Goal: Information Seeking & Learning: Learn about a topic

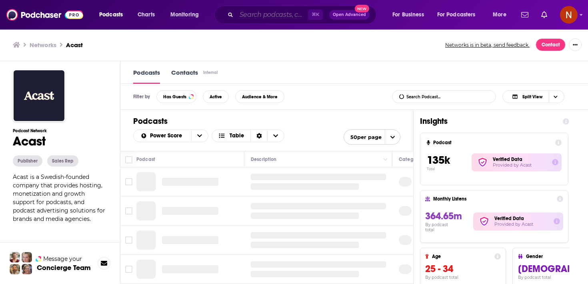
click at [285, 14] on input "Search podcasts, credits, & more..." at bounding box center [272, 14] width 72 height 13
paste input "بدون ورق"
type input "بدون ورق"
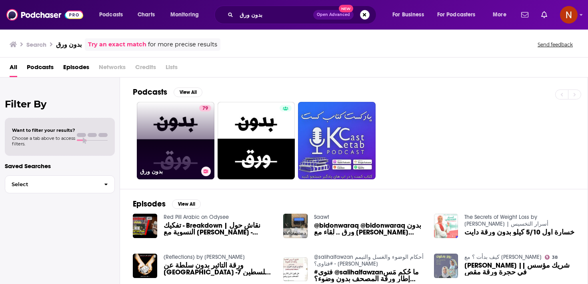
click at [162, 135] on link "79 بدون ورق" at bounding box center [176, 141] width 78 height 78
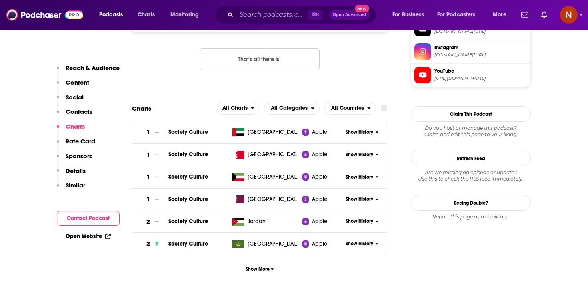
scroll to position [812, 0]
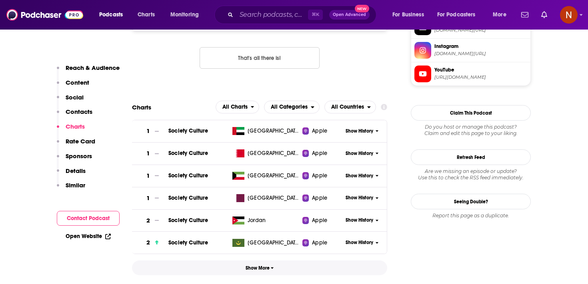
click at [270, 265] on span "Show More" at bounding box center [259, 268] width 28 height 6
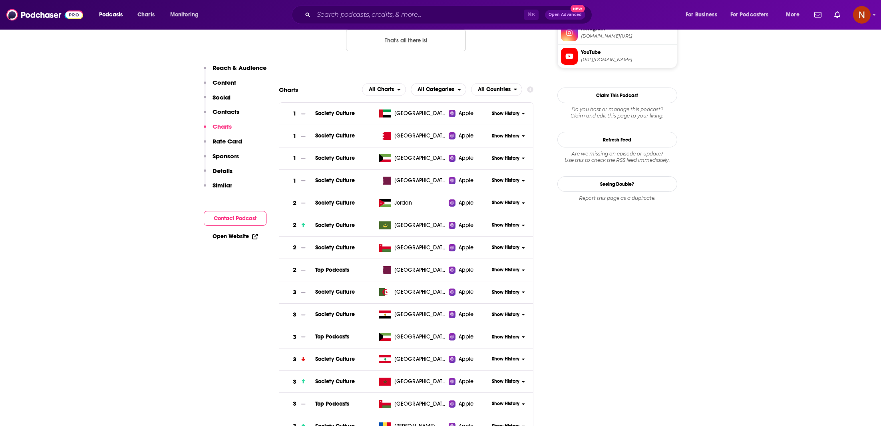
scroll to position [829, 0]
click at [444, 88] on span "All Categories" at bounding box center [436, 91] width 37 height 6
click at [442, 122] on span "Society & Culture" at bounding box center [438, 124] width 45 height 5
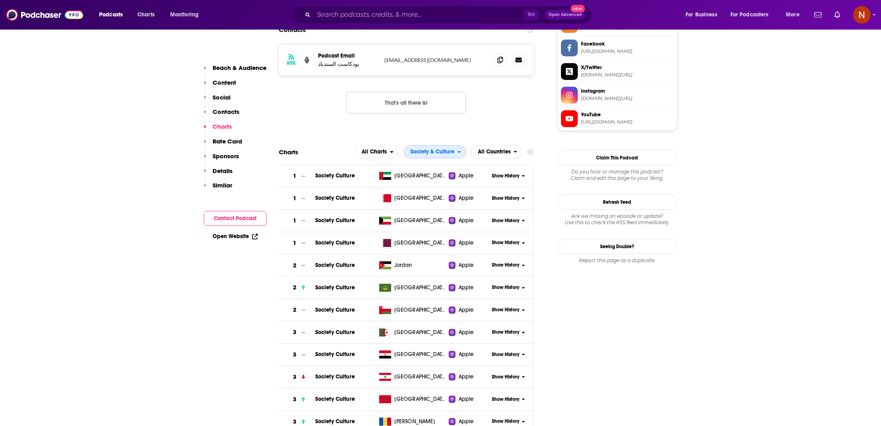
scroll to position [764, 0]
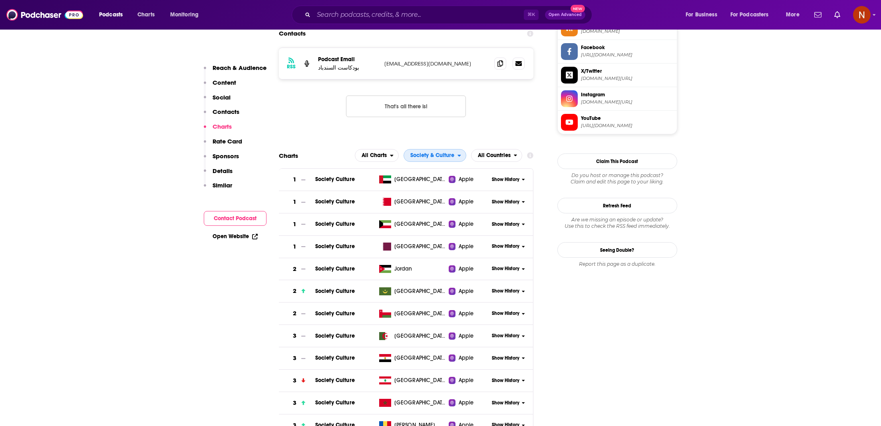
click at [450, 153] on span "Society & Culture" at bounding box center [433, 156] width 44 height 6
click at [451, 177] on span "Top Podcasts" at bounding box center [435, 179] width 52 height 5
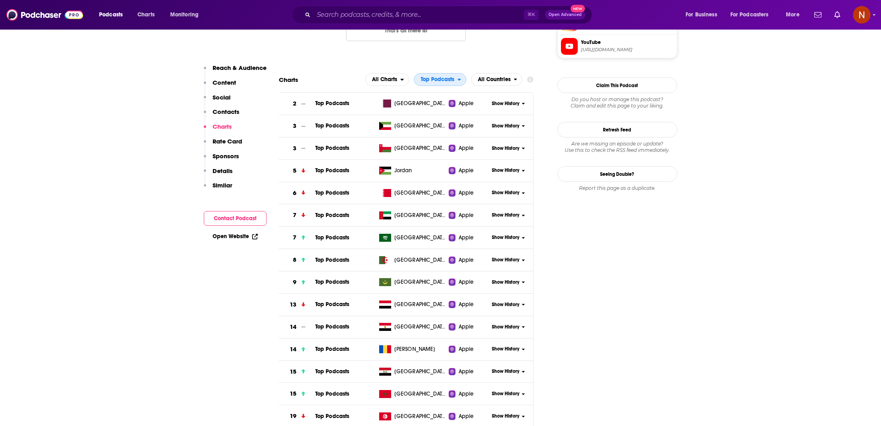
scroll to position [839, 0]
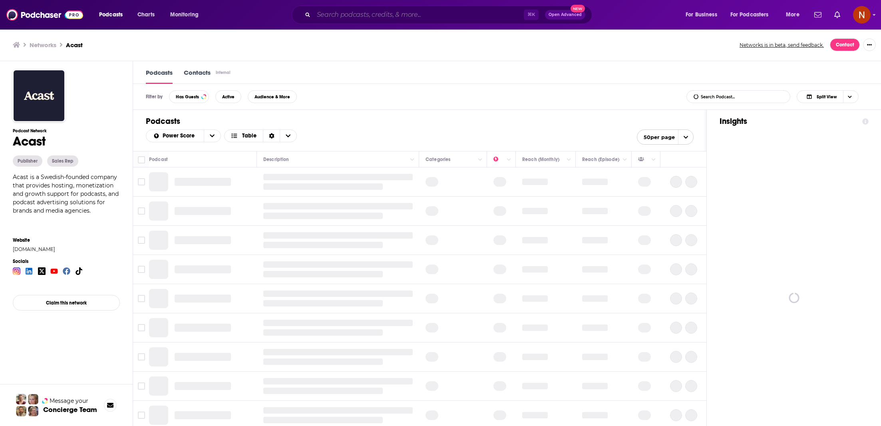
click at [337, 19] on input "Search podcasts, credits, & more..." at bounding box center [419, 14] width 210 height 13
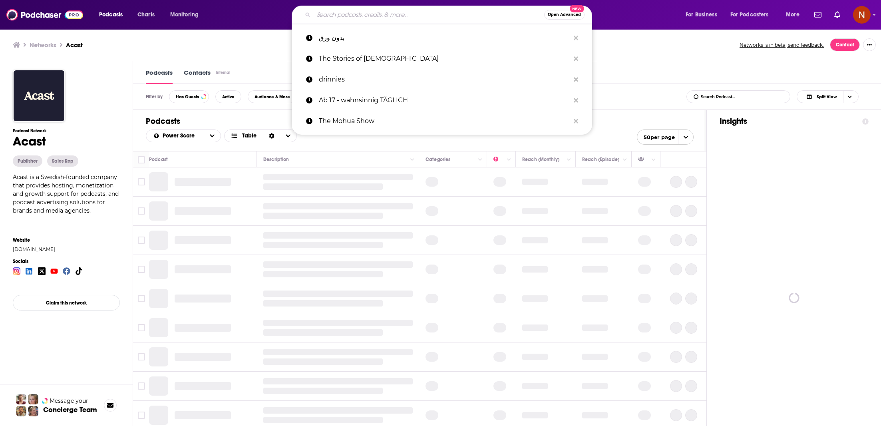
paste input "بدون ورق"
type input "بدون ورق"
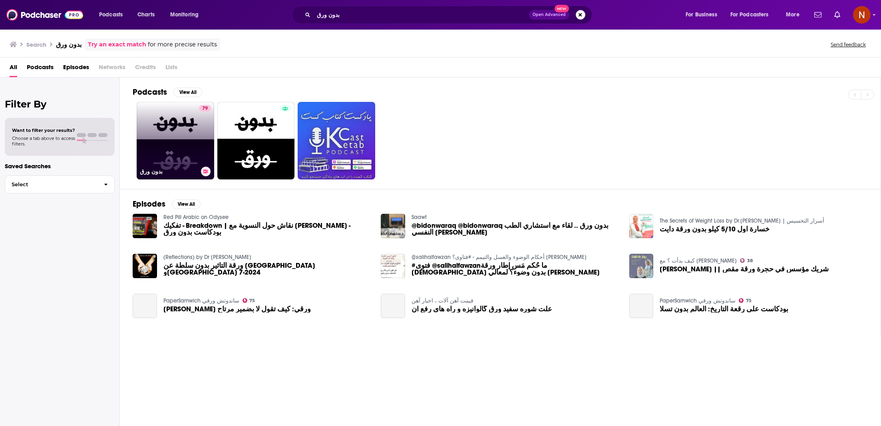
click at [169, 155] on link "79 بدون ورق" at bounding box center [176, 141] width 78 height 78
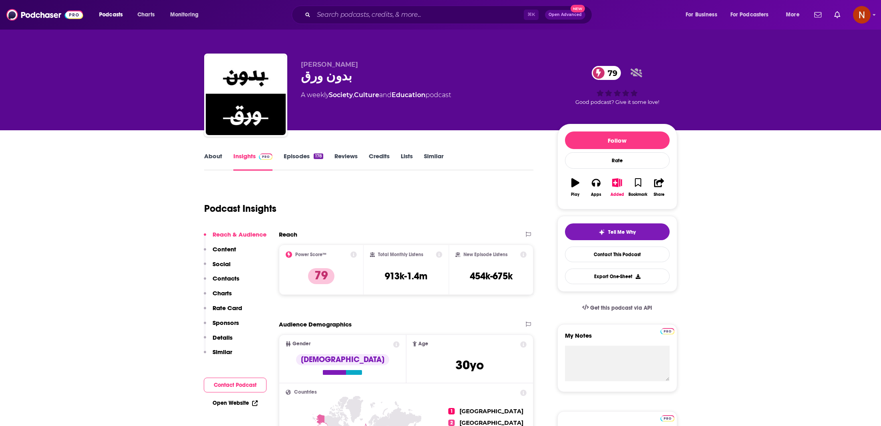
click at [295, 152] on link "Episodes 178" at bounding box center [303, 161] width 39 height 18
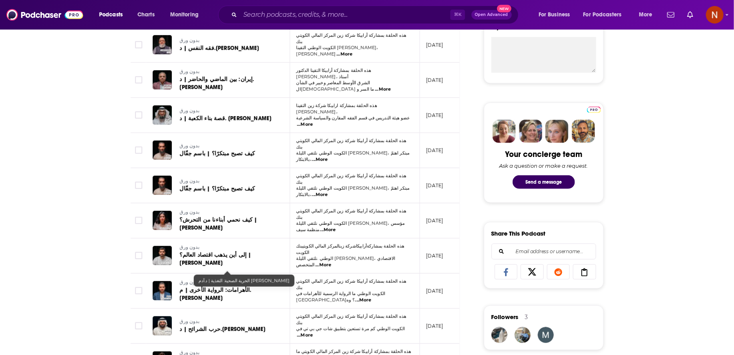
scroll to position [288, 0]
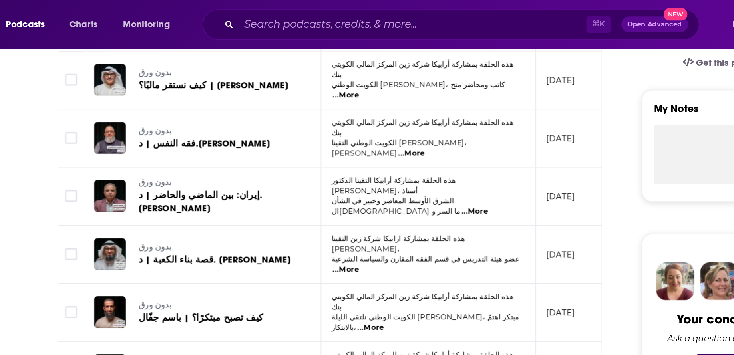
scroll to position [269, 0]
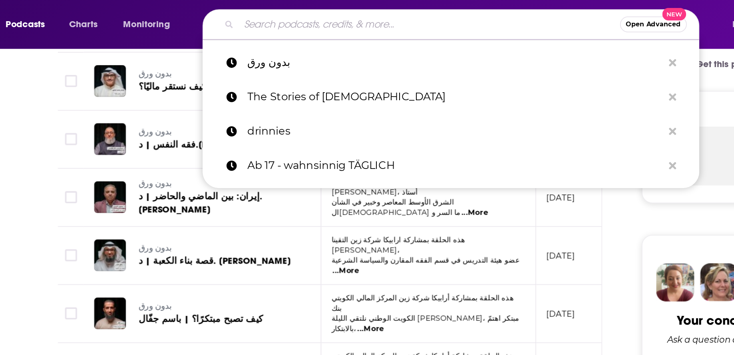
click at [290, 18] on input "Search podcasts, credits, & more..." at bounding box center [355, 14] width 231 height 13
paste input "معنى أن تكون طبيبًا في حرب | بدون ورق 128 | د.غسان أبوستة"
type input "معنى أن تكون طبيبًا في حرب | بدون ورق 128 | د.غسان أبوستة"
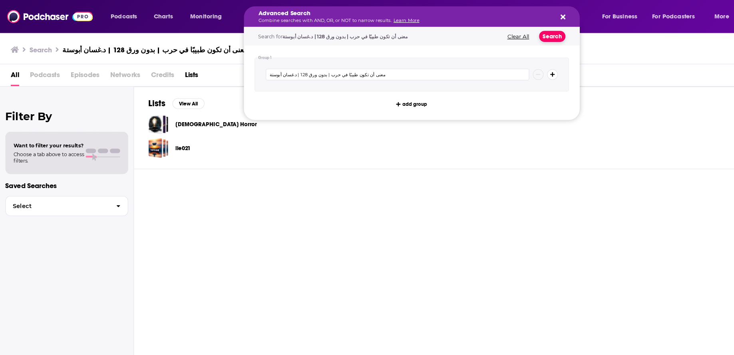
click at [497, 33] on button "Search" at bounding box center [494, 33] width 24 height 10
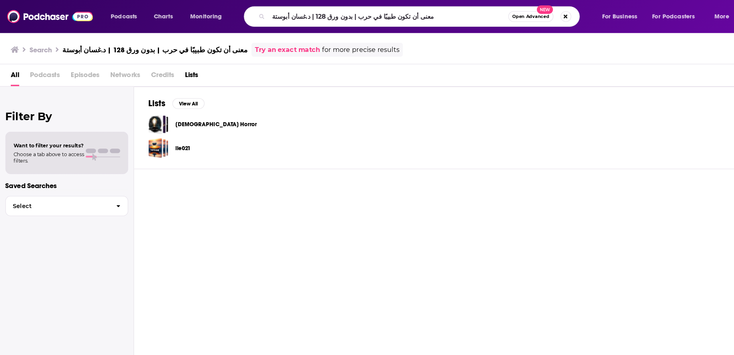
click at [460, 13] on span "Open Advanced" at bounding box center [474, 15] width 33 height 4
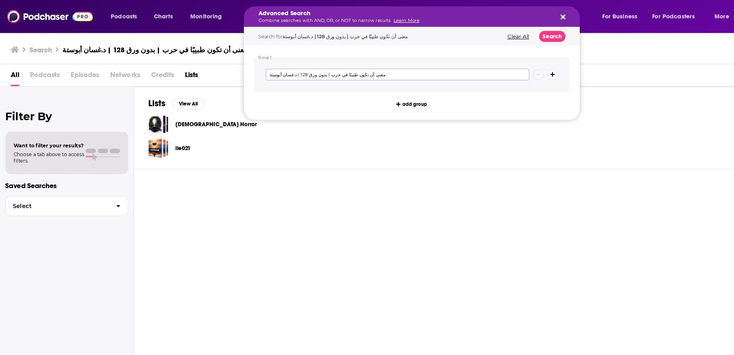
click at [358, 69] on input "معنى أن تكون طبيبًا في حرب | بدون ورق 128 | د.غسان أبوستة" at bounding box center [356, 67] width 236 height 10
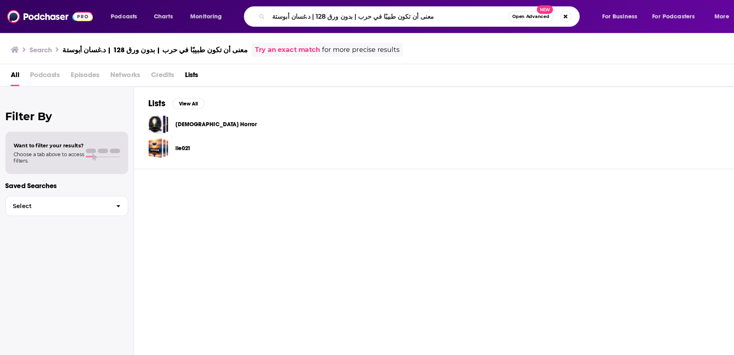
click at [340, 130] on div "lie021" at bounding box center [427, 133] width 588 height 18
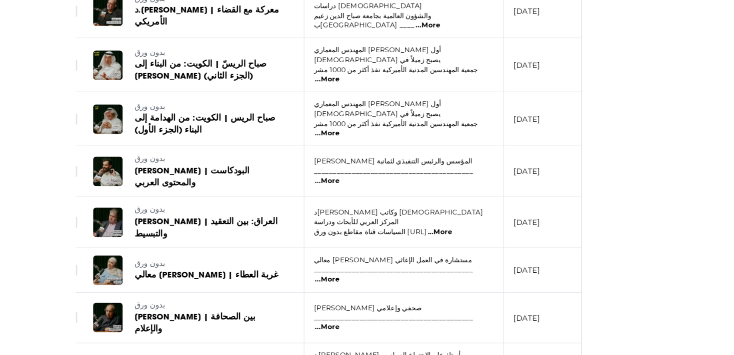
scroll to position [1394, 0]
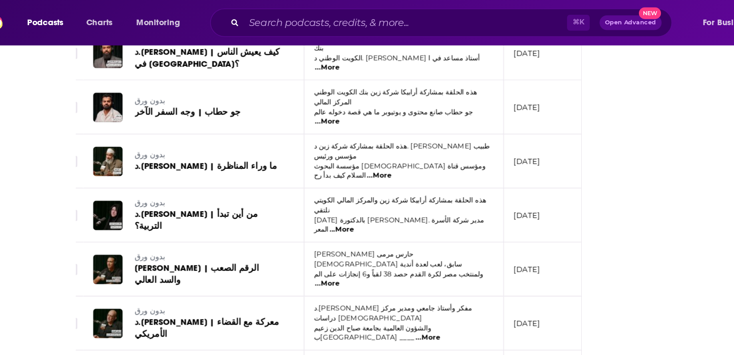
scroll to position [1308, 0]
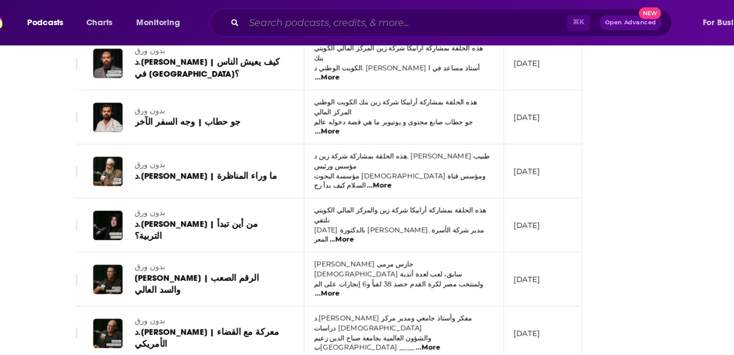
click at [319, 17] on input "Search podcasts, credits, & more..." at bounding box center [345, 14] width 210 height 13
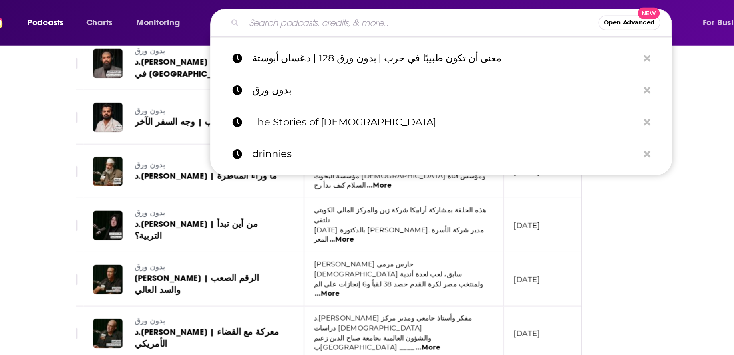
paste input "د. ناصر ابوالحسن"
type input "د. ناصر ابوالحسن"
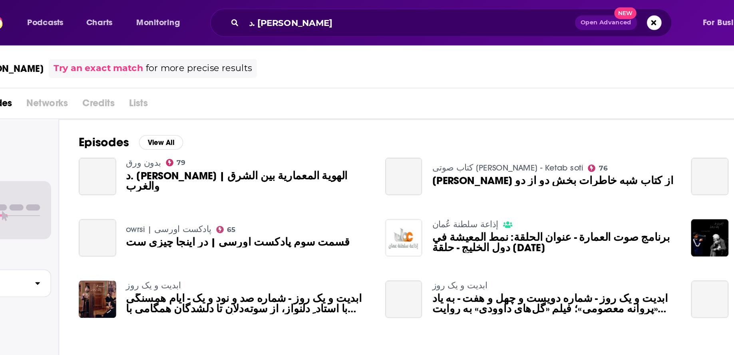
click at [223, 118] on span "د. ناصر ابوالحسن | الهوية المعمارية بين الشرق والغرب" at bounding box center [242, 118] width 159 height 14
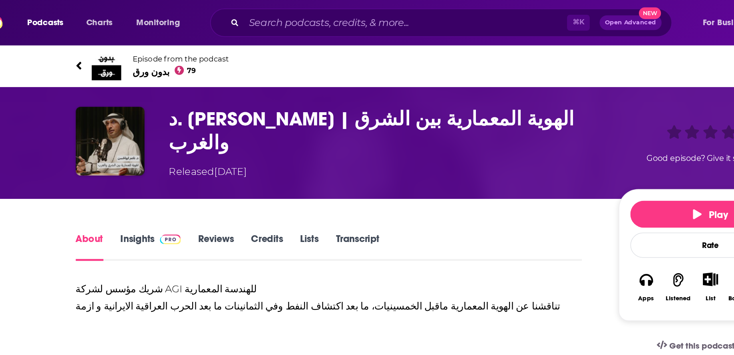
click at [370, 126] on div "د. ناصر ابوالحسن | الهوية المعمارية بين الشرق والغرب Released Thursday, 18th Au…" at bounding box center [368, 93] width 512 height 73
click at [188, 48] on span "بدون ورق 79" at bounding box center [199, 47] width 63 height 8
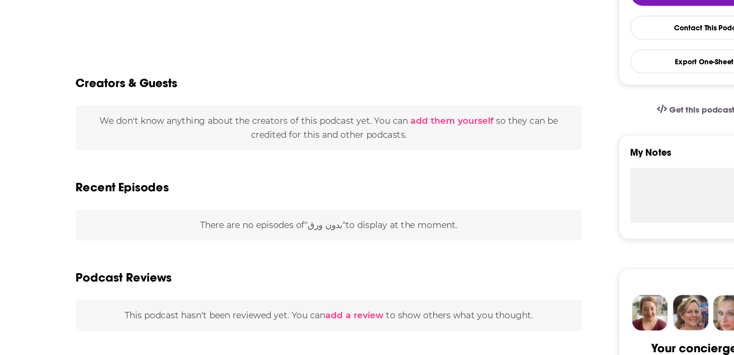
scroll to position [112, 0]
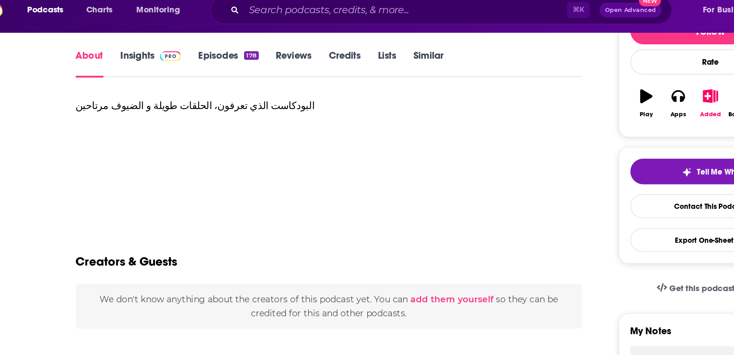
click at [226, 49] on link "Episodes 178" at bounding box center [229, 49] width 39 height 18
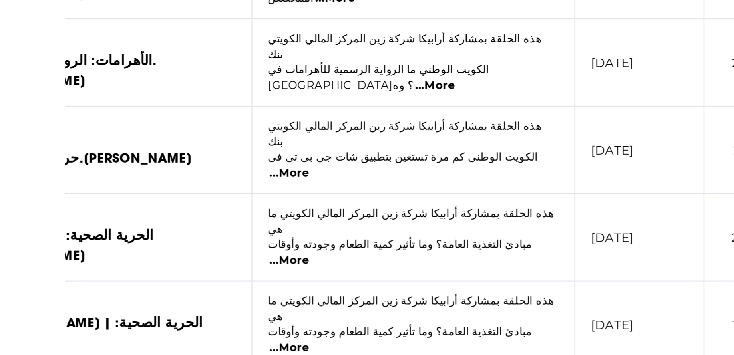
scroll to position [0, 91]
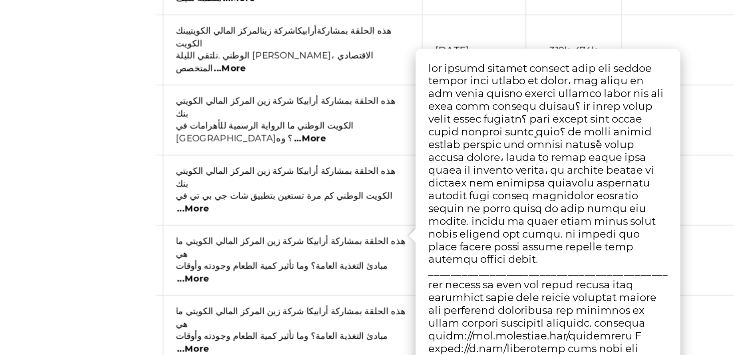
scroll to position [0, 161]
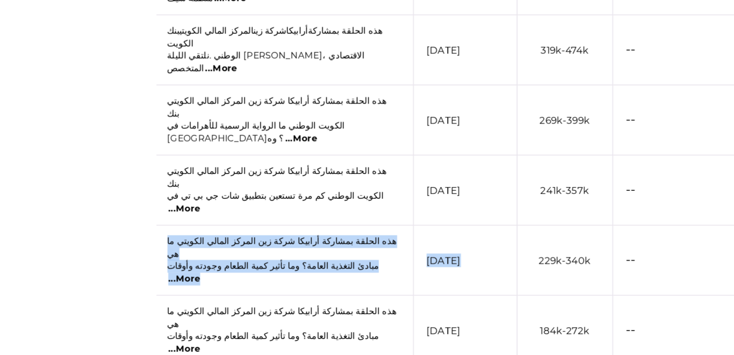
drag, startPoint x: 371, startPoint y: 210, endPoint x: 328, endPoint y: 220, distance: 44.7
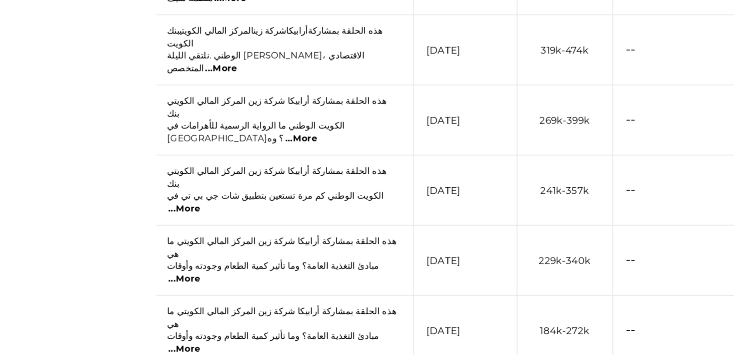
drag, startPoint x: 266, startPoint y: 301, endPoint x: 281, endPoint y: 299, distance: 15.0
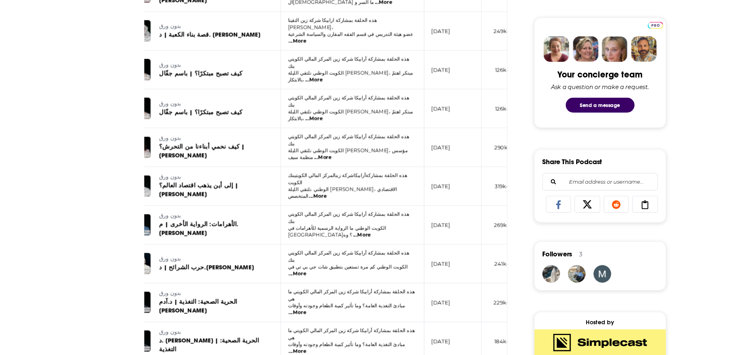
scroll to position [0, 0]
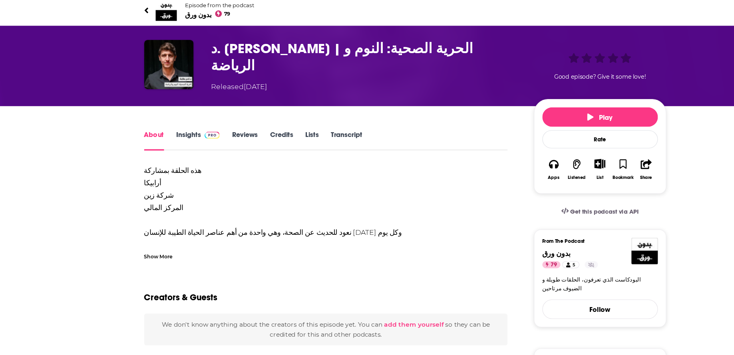
click at [147, 265] on div "Show More" at bounding box center [144, 266] width 26 height 8
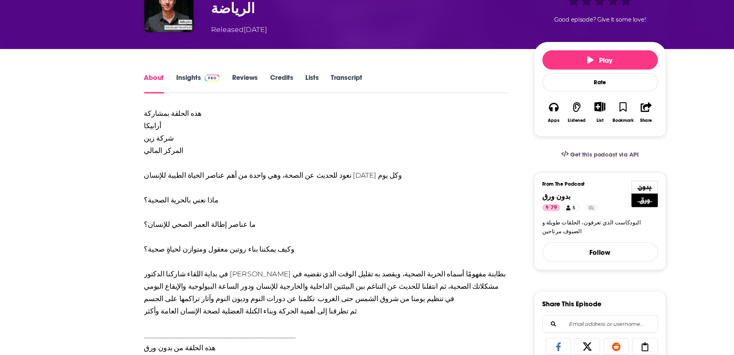
scroll to position [59, 0]
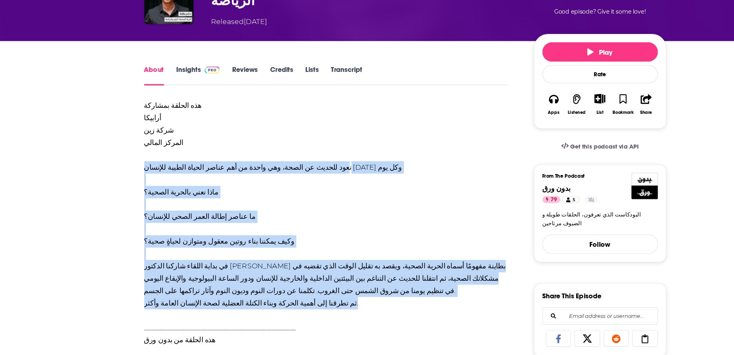
drag, startPoint x: 321, startPoint y: 306, endPoint x: 123, endPoint y: 178, distance: 235.4
copy div "نعود للحديث عن الصحة، وهي واحدة من أهم عناصر الحياة الطيبة للإنسان اليوم وكل يو…"
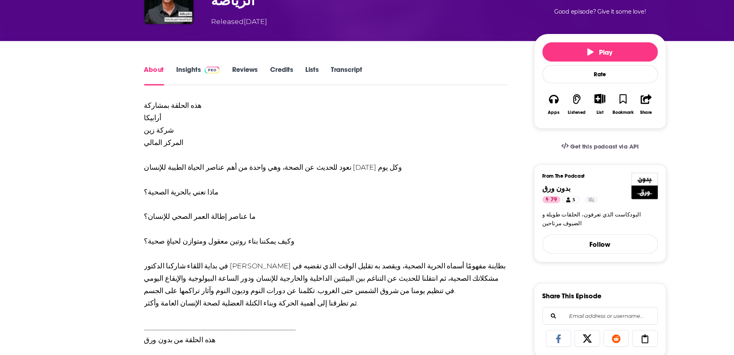
click at [287, 130] on div "هذه الحلقة بمشاركة أرابيكا شركة زين المركز المالي نعود للحديث عن الصحة، وهي واح…" at bounding box center [296, 342] width 330 height 437
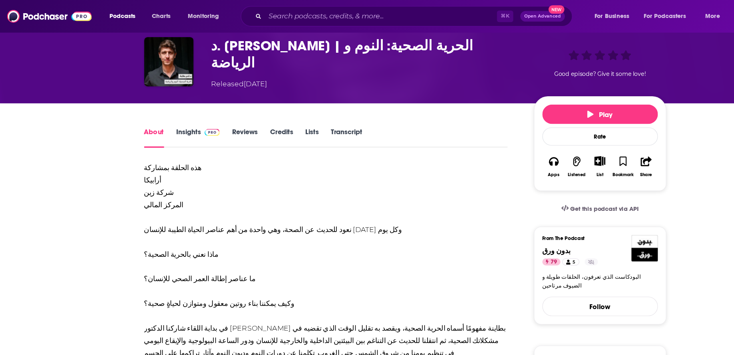
scroll to position [0, 0]
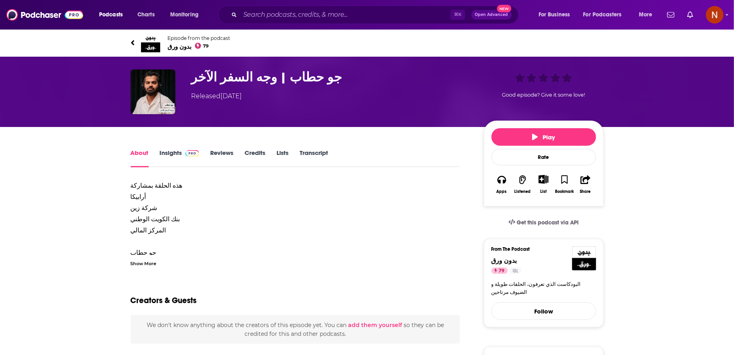
click at [150, 262] on div "Show More" at bounding box center [144, 263] width 26 height 8
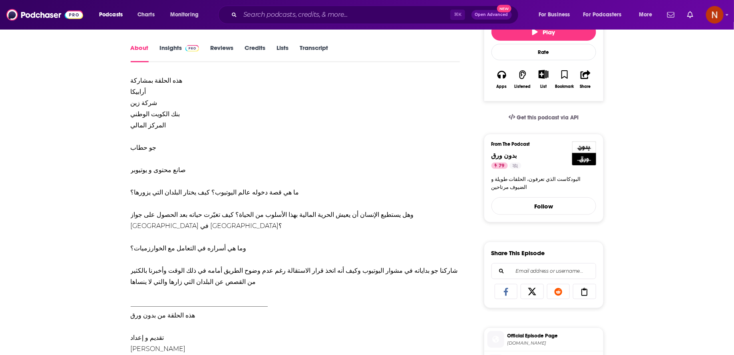
scroll to position [107, 0]
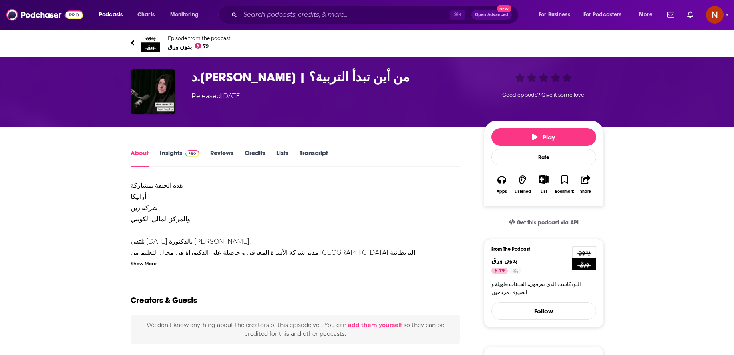
scroll to position [11, 0]
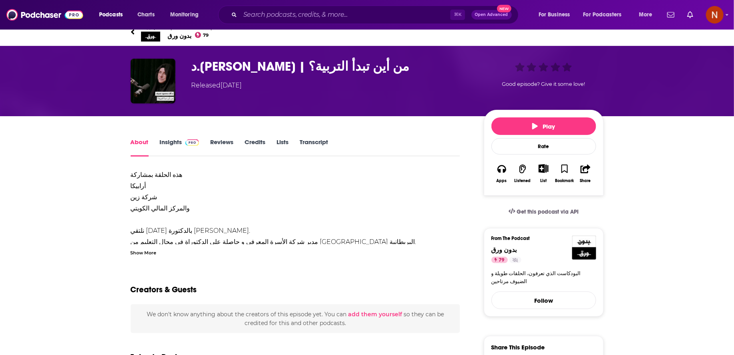
click at [152, 252] on div "Show More" at bounding box center [144, 253] width 26 height 8
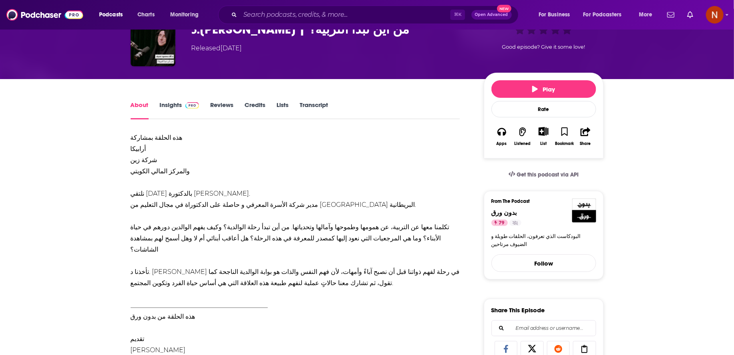
scroll to position [47, 0]
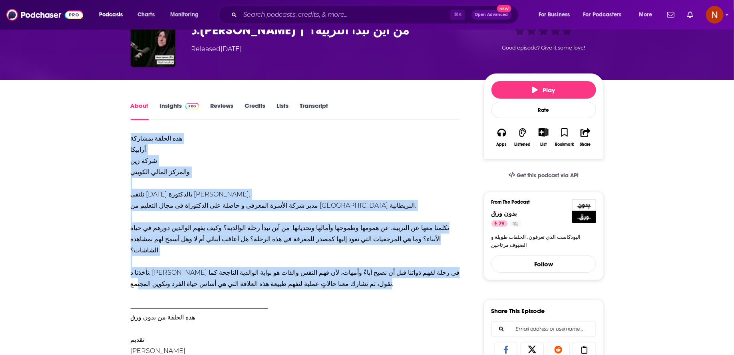
drag, startPoint x: 353, startPoint y: 273, endPoint x: 123, endPoint y: 139, distance: 266.7
copy div "lor ipsumd sitamet consect adip eli seddoei tempor incidid utlab etdol magnaali…"
